Goal: Navigation & Orientation: Find specific page/section

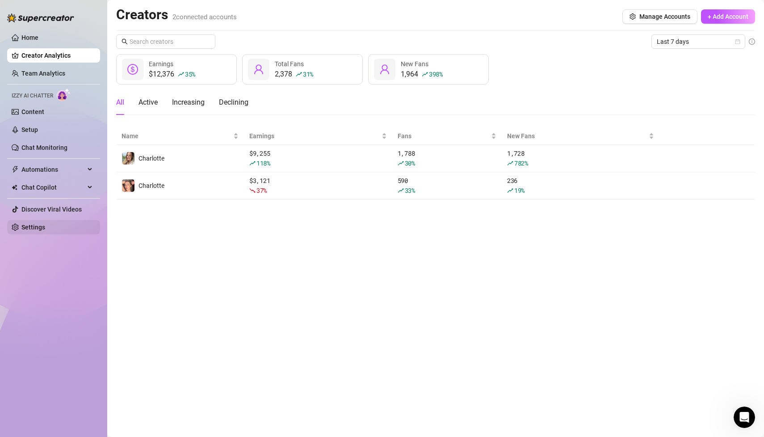
click at [30, 230] on link "Settings" at bounding box center [33, 227] width 24 height 7
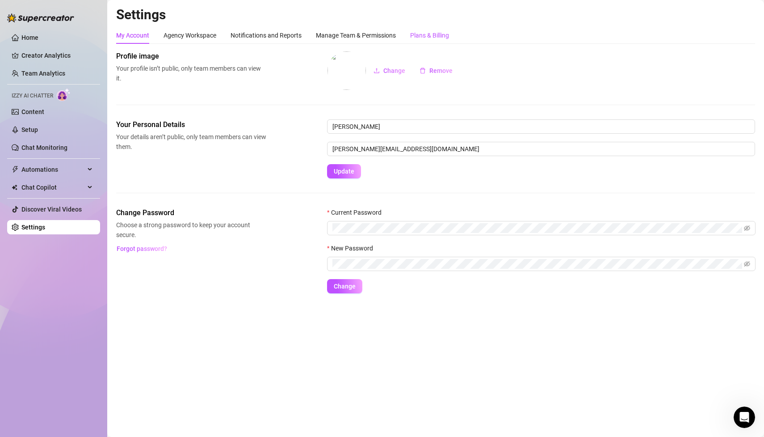
click at [418, 39] on div "Plans & Billing" at bounding box center [429, 35] width 39 height 10
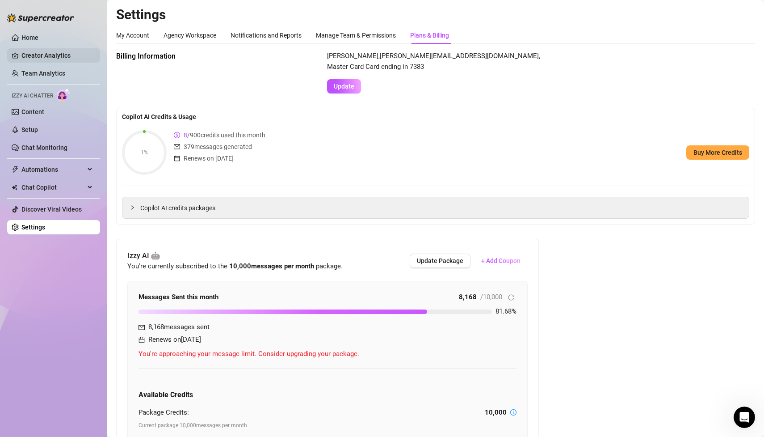
click at [28, 60] on link "Creator Analytics" at bounding box center [57, 55] width 72 height 14
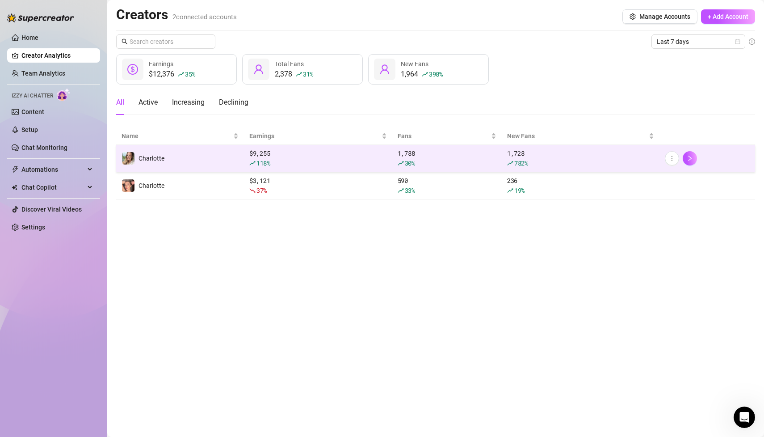
click at [173, 160] on td "Charlotte" at bounding box center [180, 158] width 128 height 27
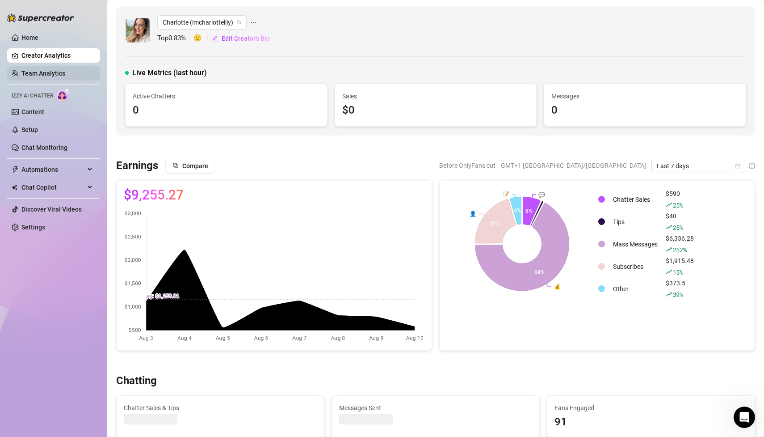
click at [63, 75] on link "Team Analytics" at bounding box center [43, 73] width 44 height 7
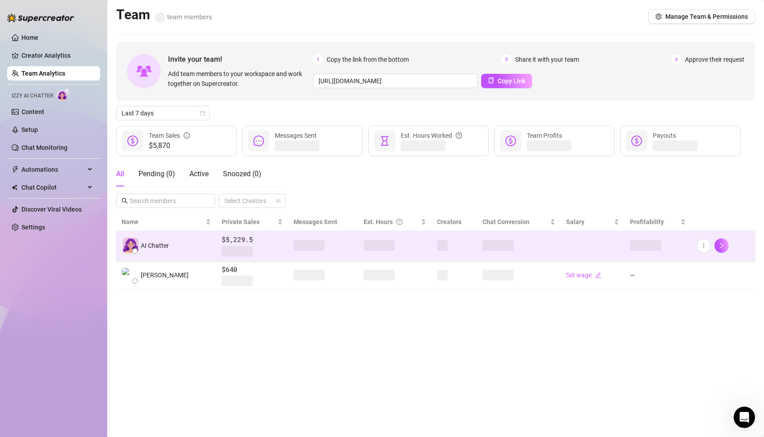
click at [167, 254] on td "AI Chatter" at bounding box center [166, 246] width 100 height 30
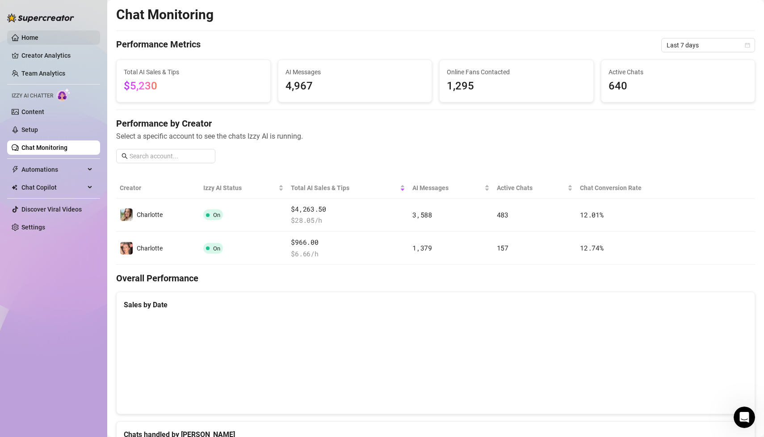
click at [30, 36] on link "Home" at bounding box center [29, 37] width 17 height 7
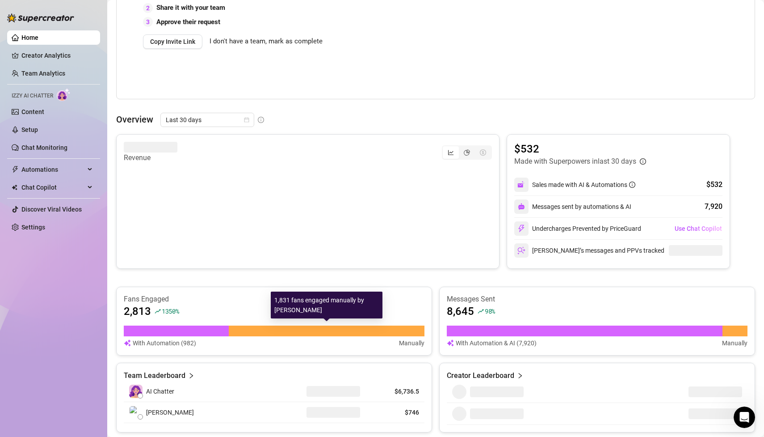
scroll to position [277, 0]
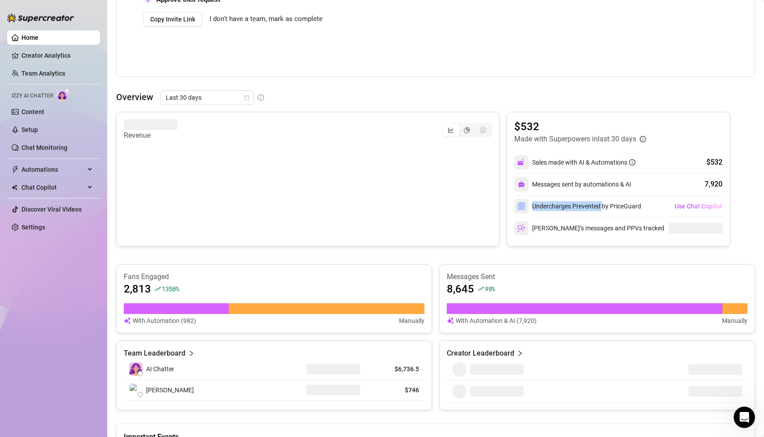
drag, startPoint x: 603, startPoint y: 204, endPoint x: 567, endPoint y: 199, distance: 36.6
click at [567, 199] on div "Undercharges Prevented by PriceGuard" at bounding box center [578, 206] width 127 height 14
click at [608, 205] on div "Undercharges Prevented by PriceGuard" at bounding box center [578, 206] width 127 height 14
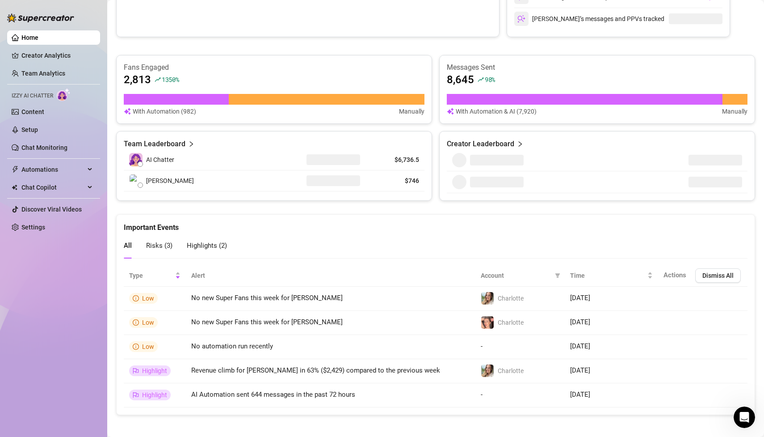
scroll to position [281, 0]
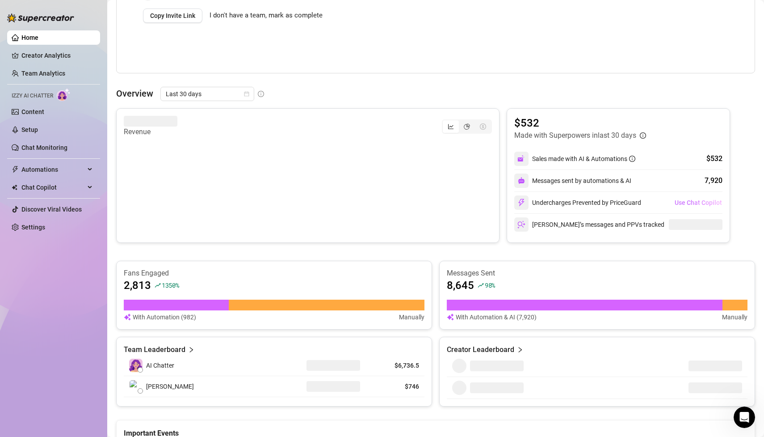
click at [706, 199] on span "Use Chat Copilot" at bounding box center [698, 202] width 47 height 7
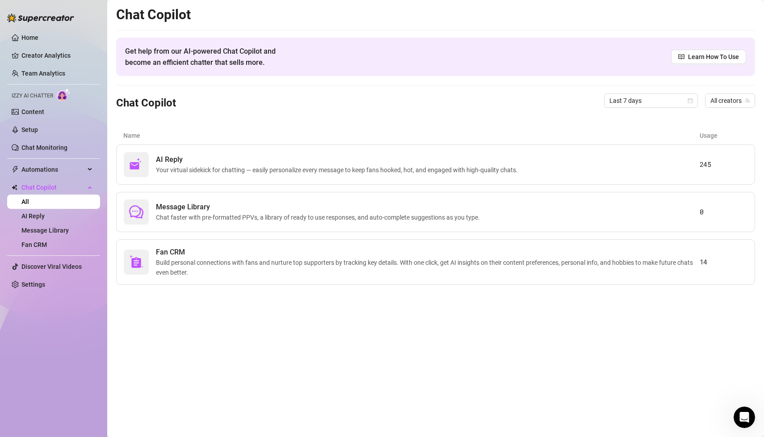
click at [706, 198] on div "Message Library Chat faster with pre-formatted PPVs, a library of ready to use …" at bounding box center [435, 212] width 639 height 40
